Goal: Task Accomplishment & Management: Manage account settings

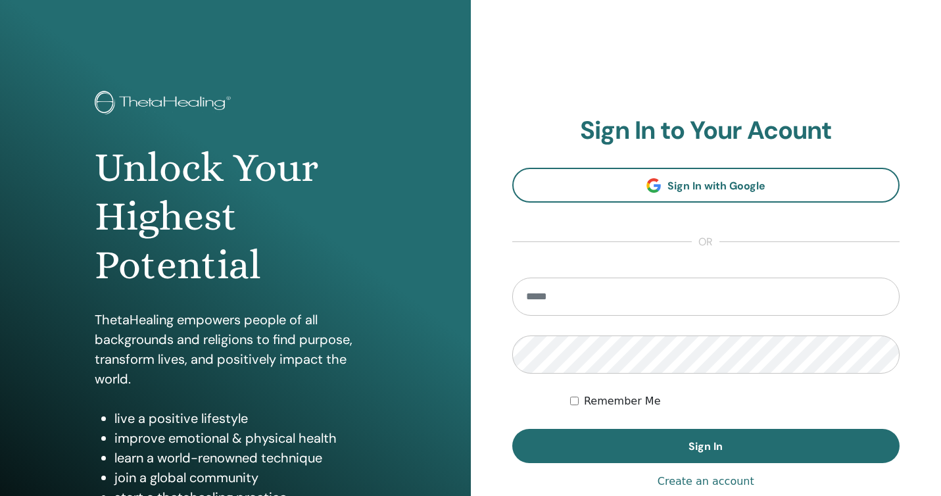
type input "**********"
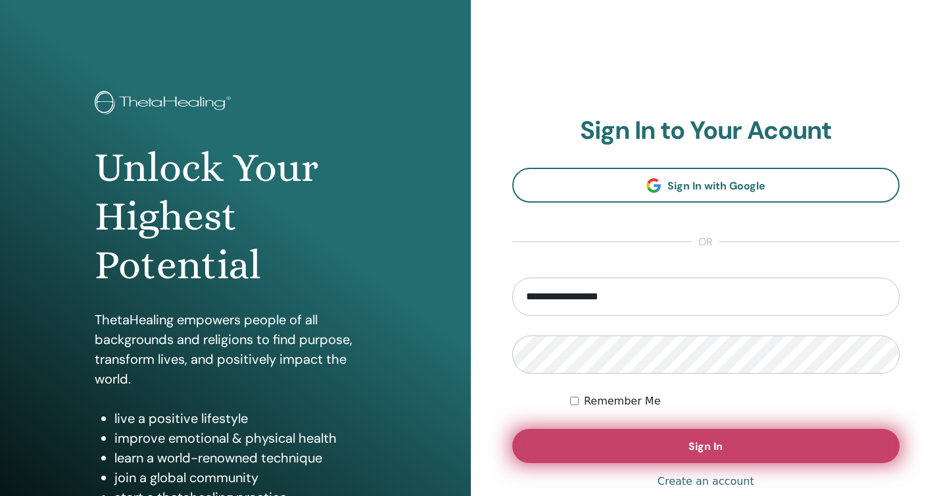
click at [711, 448] on span "Sign In" at bounding box center [705, 446] width 34 height 14
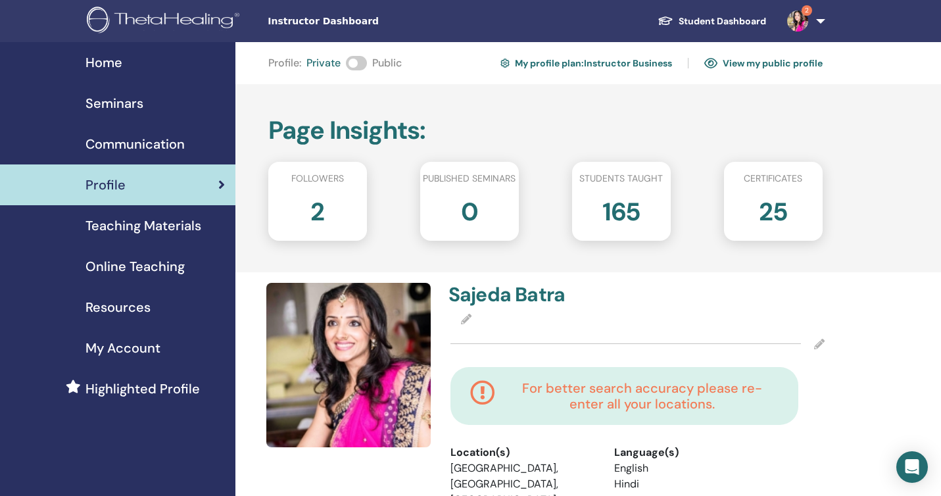
click at [807, 7] on span "2" at bounding box center [806, 10] width 11 height 11
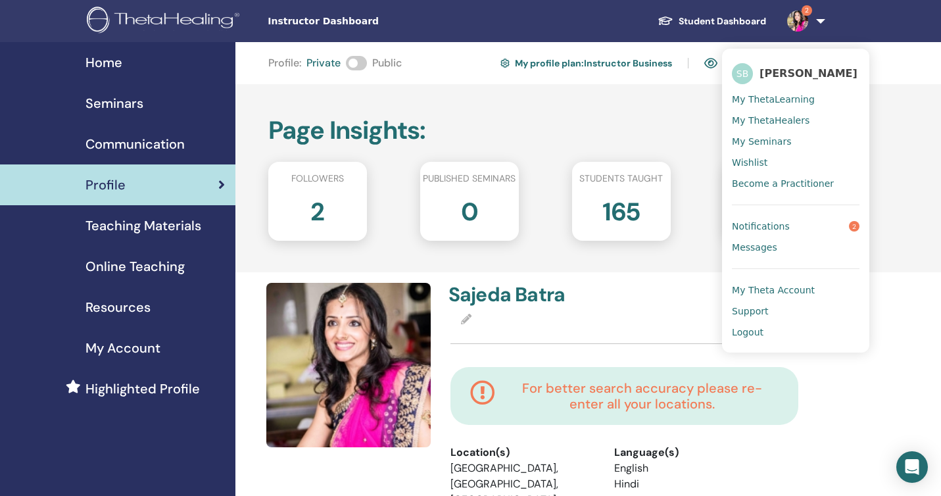
click at [749, 222] on span "Notifications" at bounding box center [761, 226] width 58 height 12
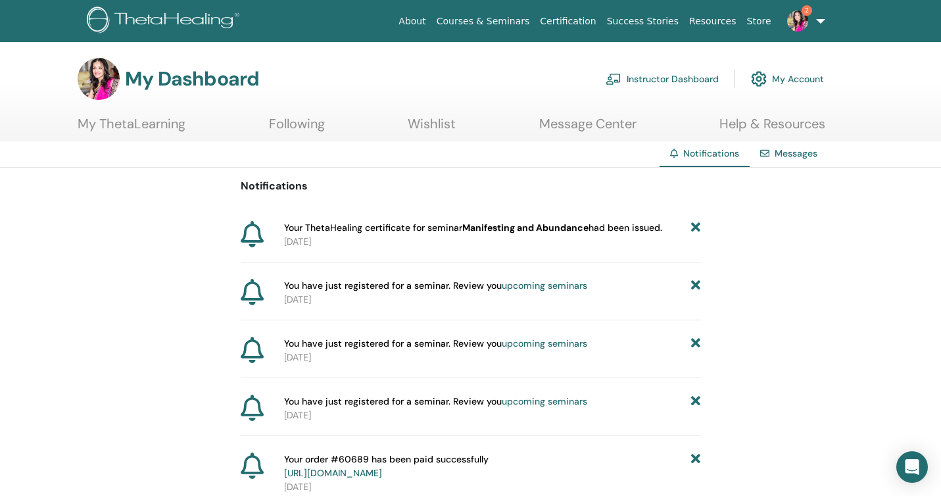
click at [140, 124] on link "My ThetaLearning" at bounding box center [132, 129] width 108 height 26
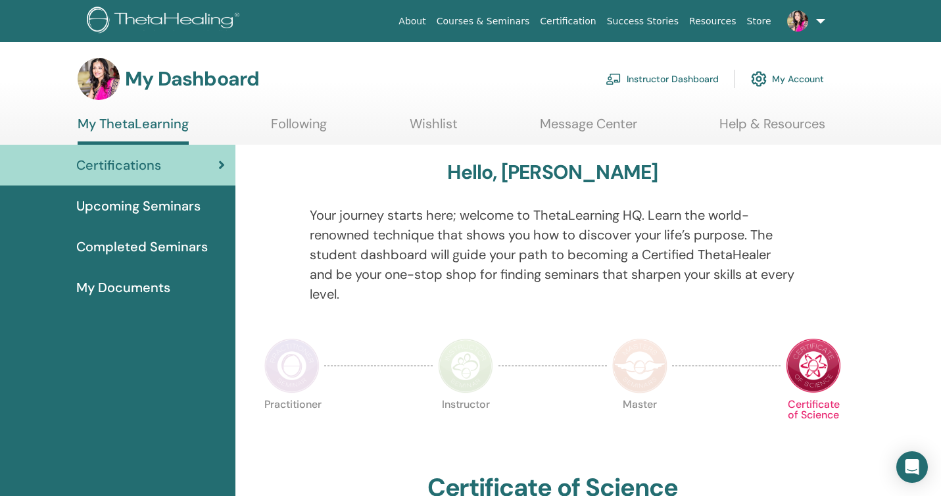
click at [109, 205] on span "Upcoming Seminars" at bounding box center [138, 206] width 124 height 20
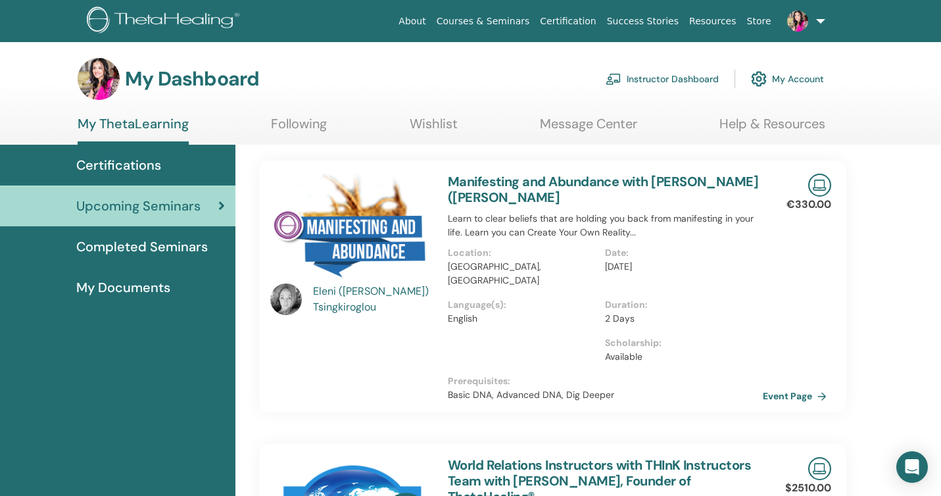
click at [120, 156] on span "Certifications" at bounding box center [118, 165] width 85 height 20
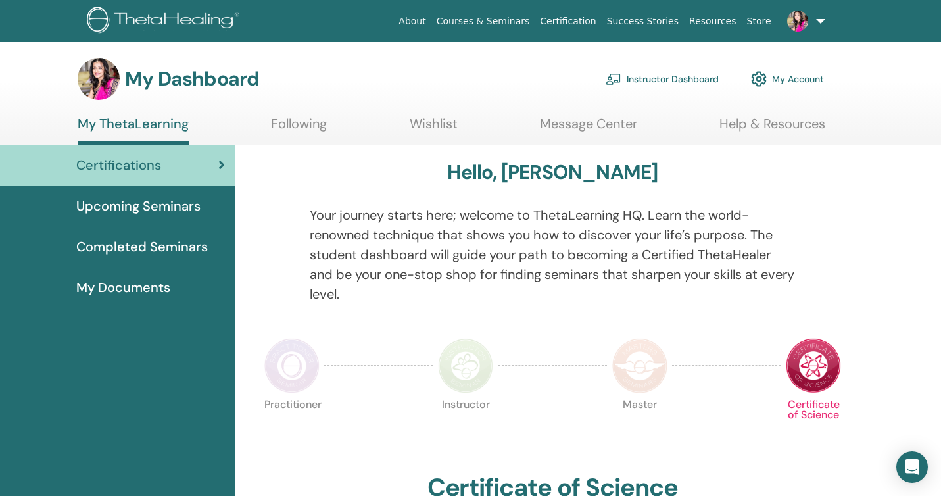
click at [162, 203] on span "Upcoming Seminars" at bounding box center [138, 206] width 124 height 20
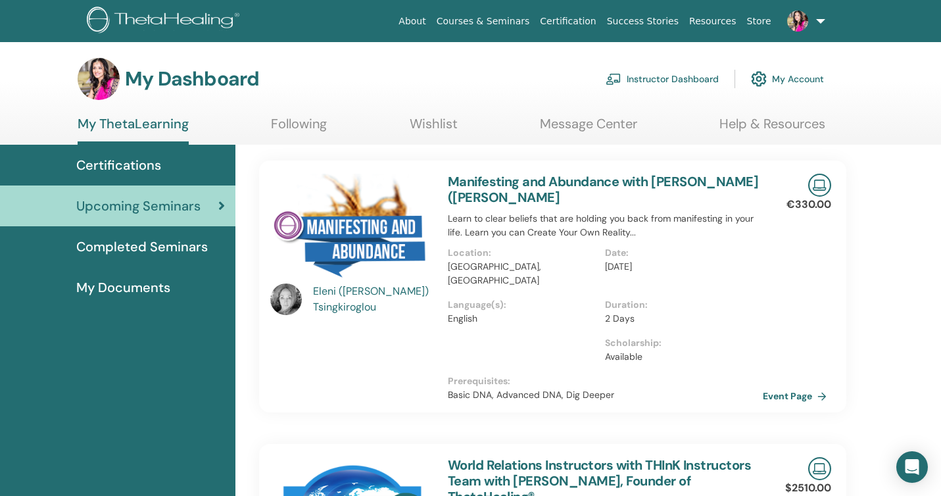
click at [128, 244] on span "Completed Seminars" at bounding box center [141, 247] width 131 height 20
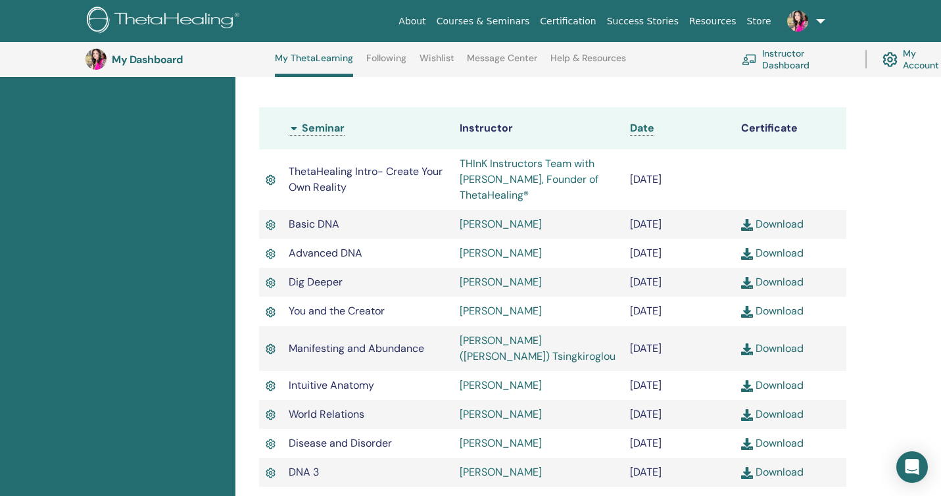
scroll to position [345, 0]
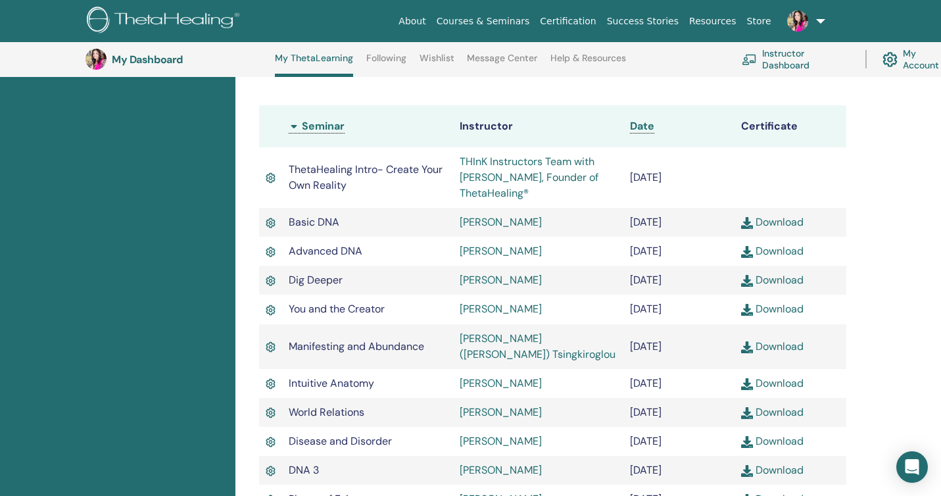
click at [768, 353] on link "Download" at bounding box center [772, 346] width 62 height 14
click at [785, 56] on link "Instructor Dashboard" at bounding box center [795, 59] width 108 height 29
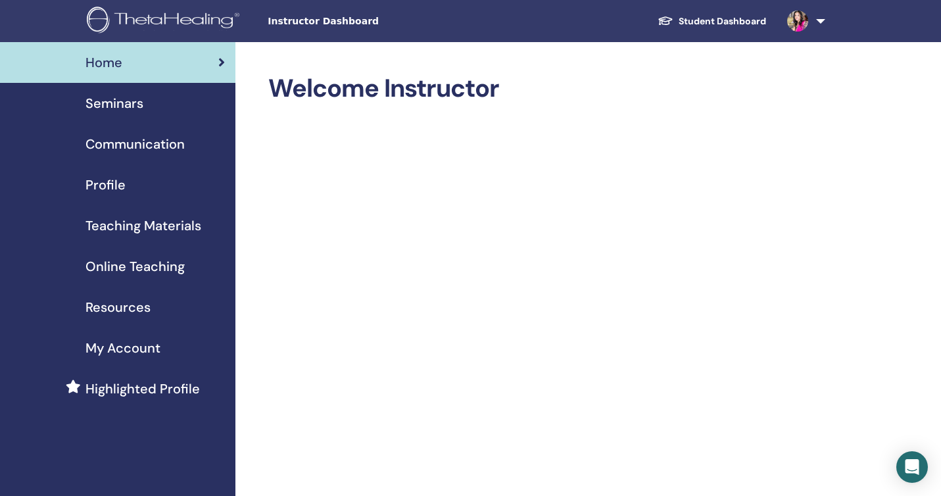
click at [101, 387] on span "Highlighted Profile" at bounding box center [142, 389] width 114 height 20
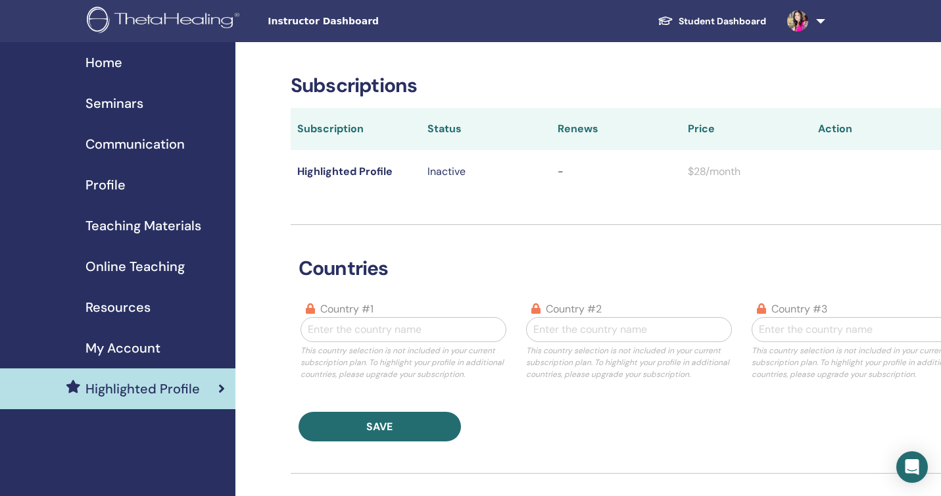
click at [126, 340] on span "My Account" at bounding box center [122, 348] width 75 height 20
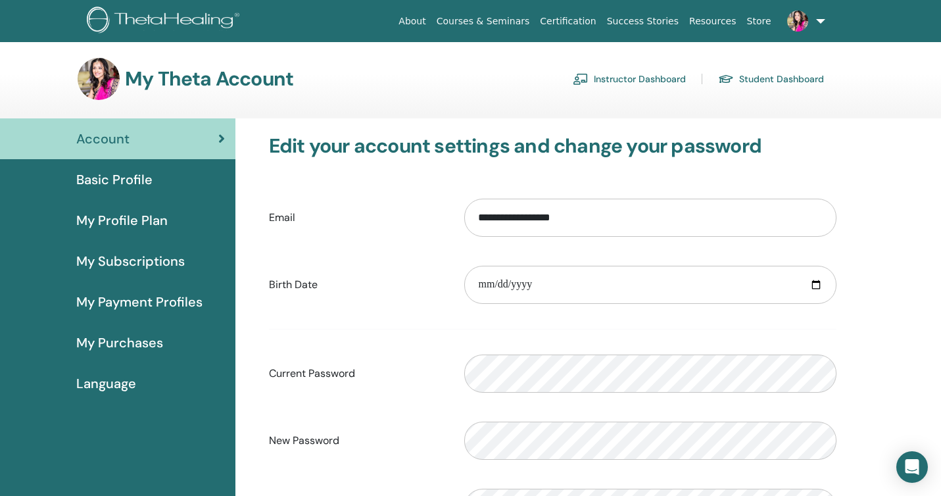
click at [115, 175] on span "Basic Profile" at bounding box center [114, 180] width 76 height 20
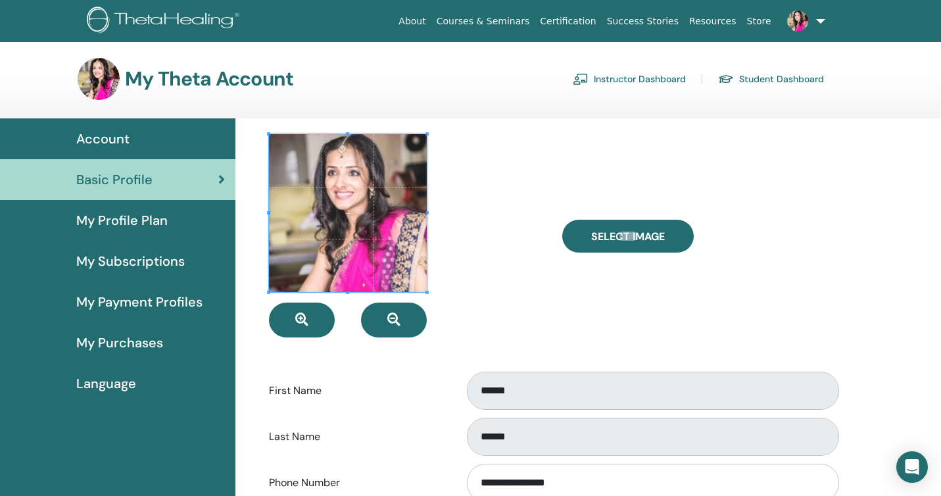
click at [109, 217] on span "My Profile Plan" at bounding box center [121, 220] width 91 height 20
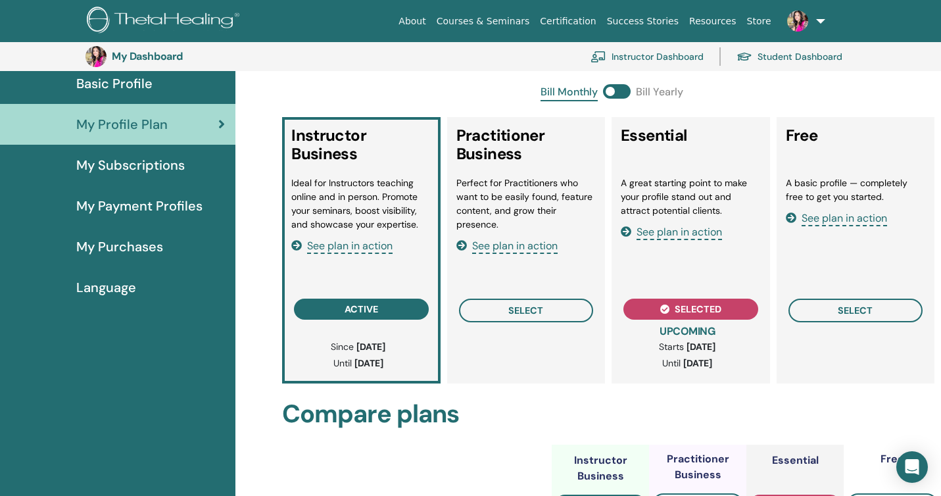
scroll to position [122, 0]
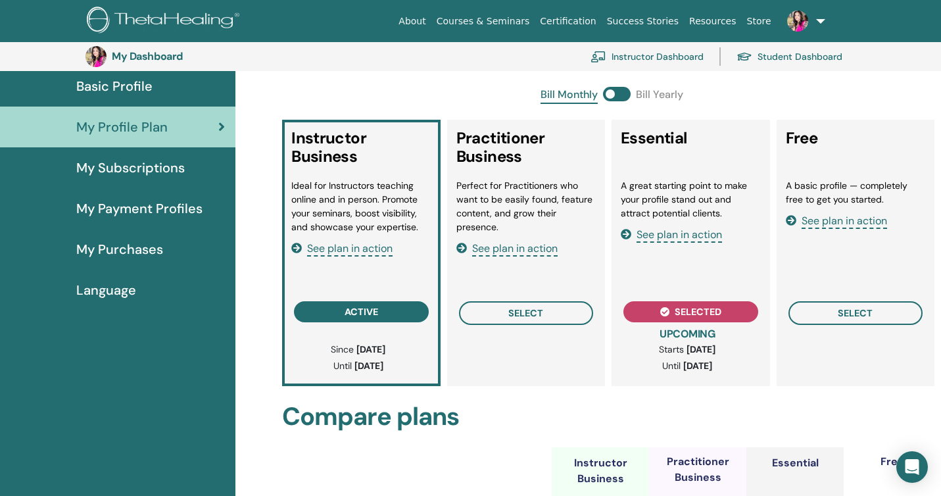
click at [350, 248] on span "See plan in action" at bounding box center [349, 248] width 85 height 15
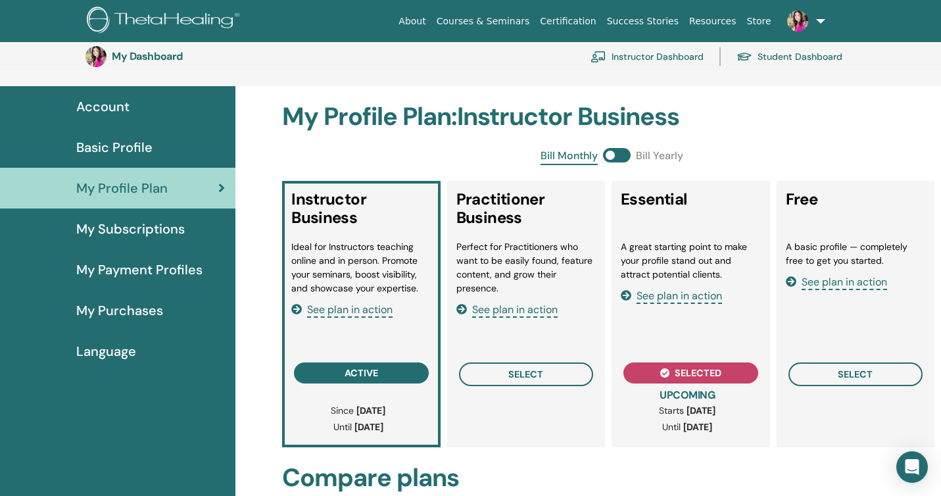
scroll to position [59, 0]
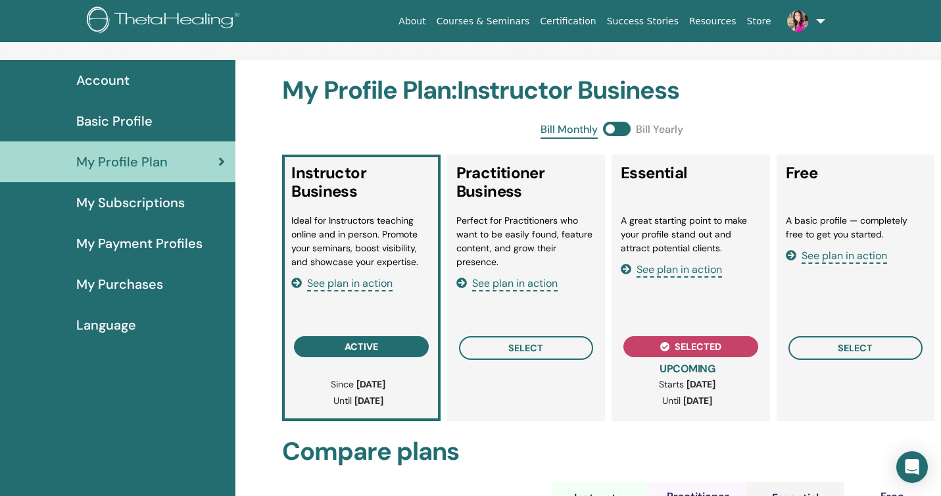
click at [620, 126] on span at bounding box center [617, 129] width 28 height 14
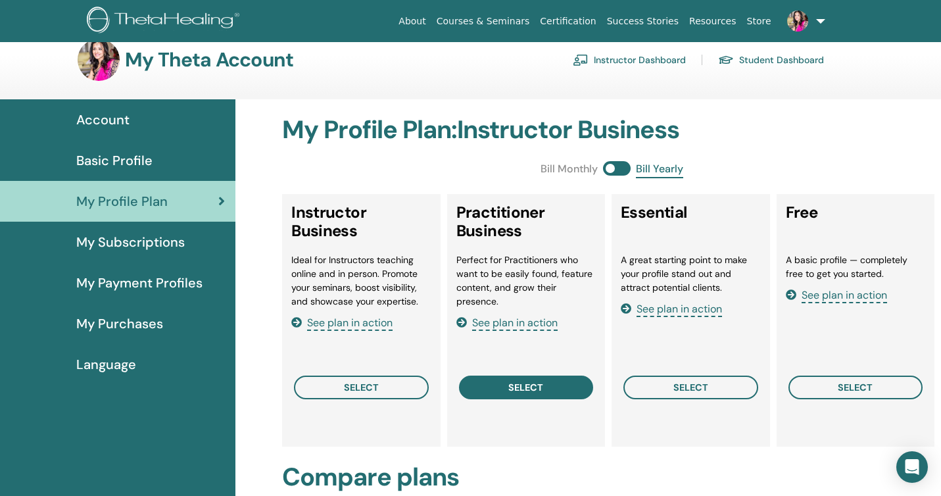
scroll to position [18, 0]
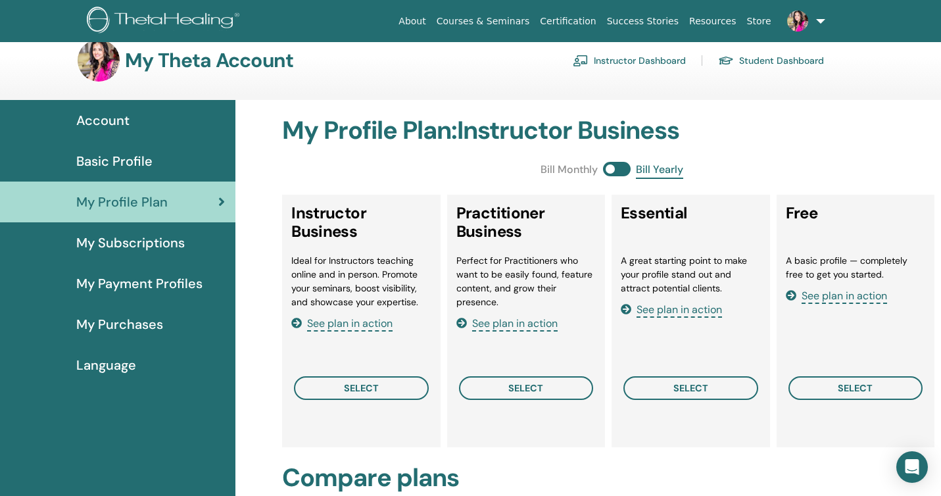
click at [143, 240] on span "My Subscriptions" at bounding box center [130, 243] width 108 height 20
